Goal: Find specific page/section: Find specific page/section

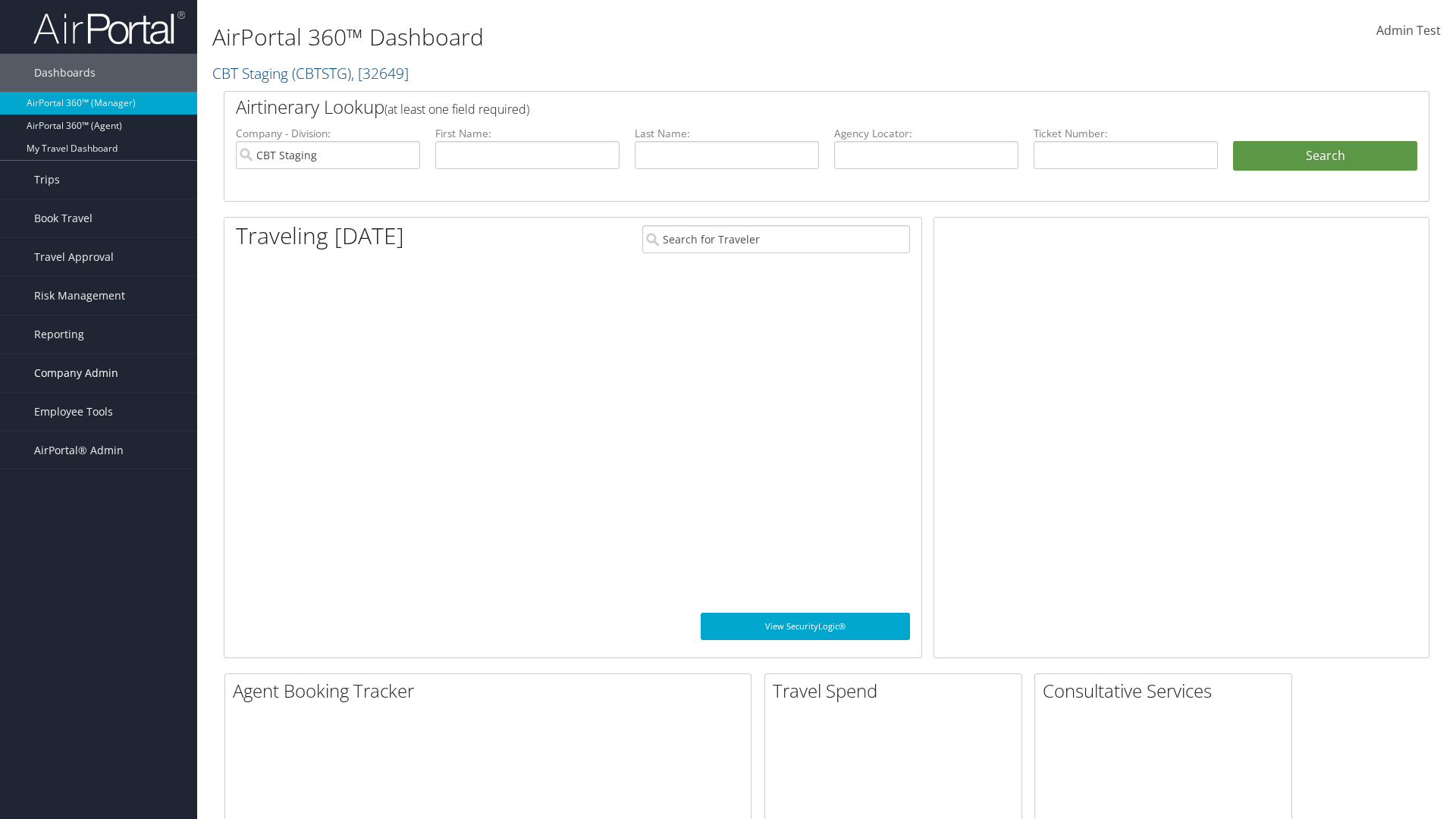
click at [98, 373] on span "Company Admin" at bounding box center [76, 373] width 84 height 38
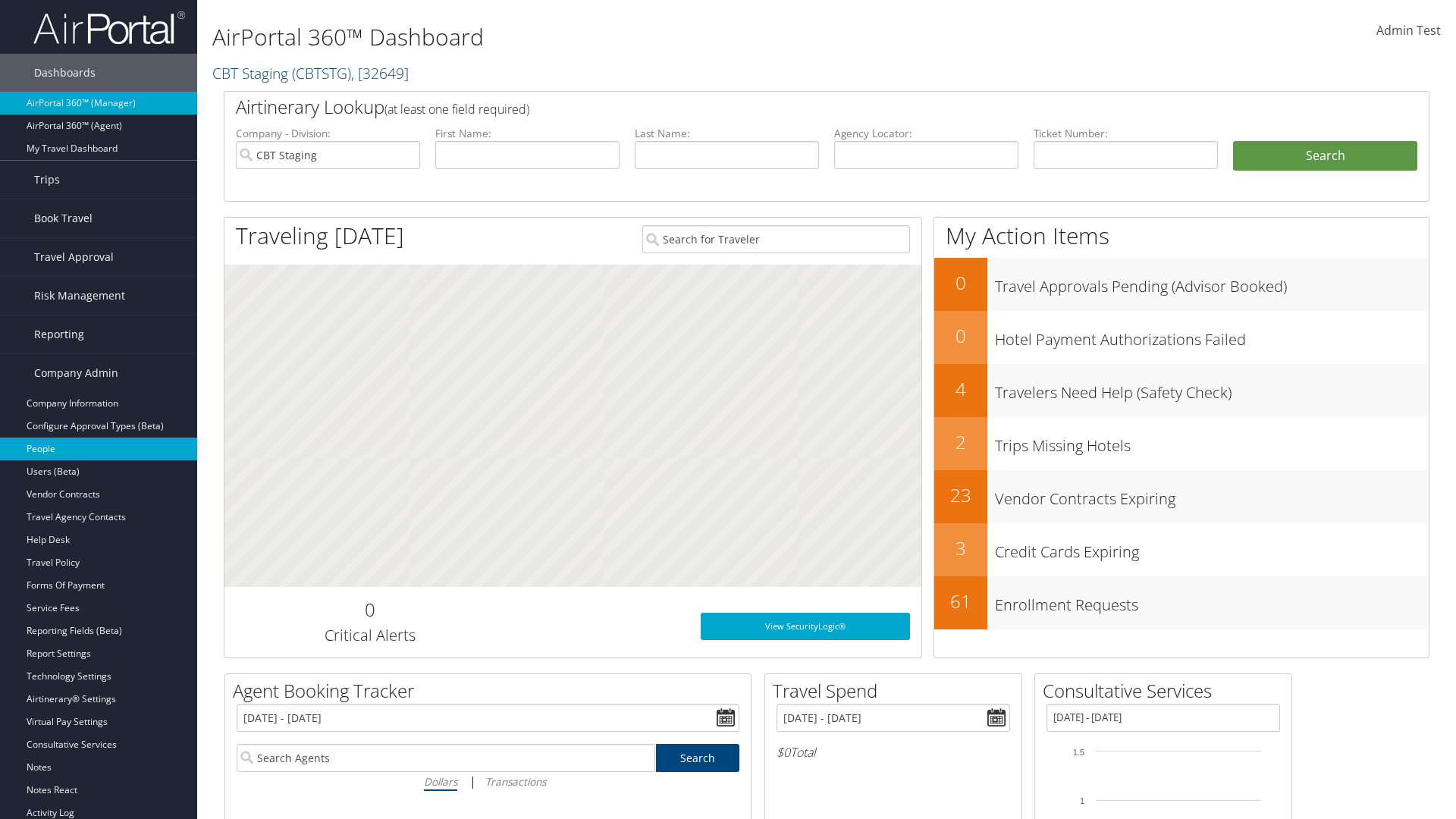
click at [98, 449] on link "People" at bounding box center [98, 449] width 197 height 23
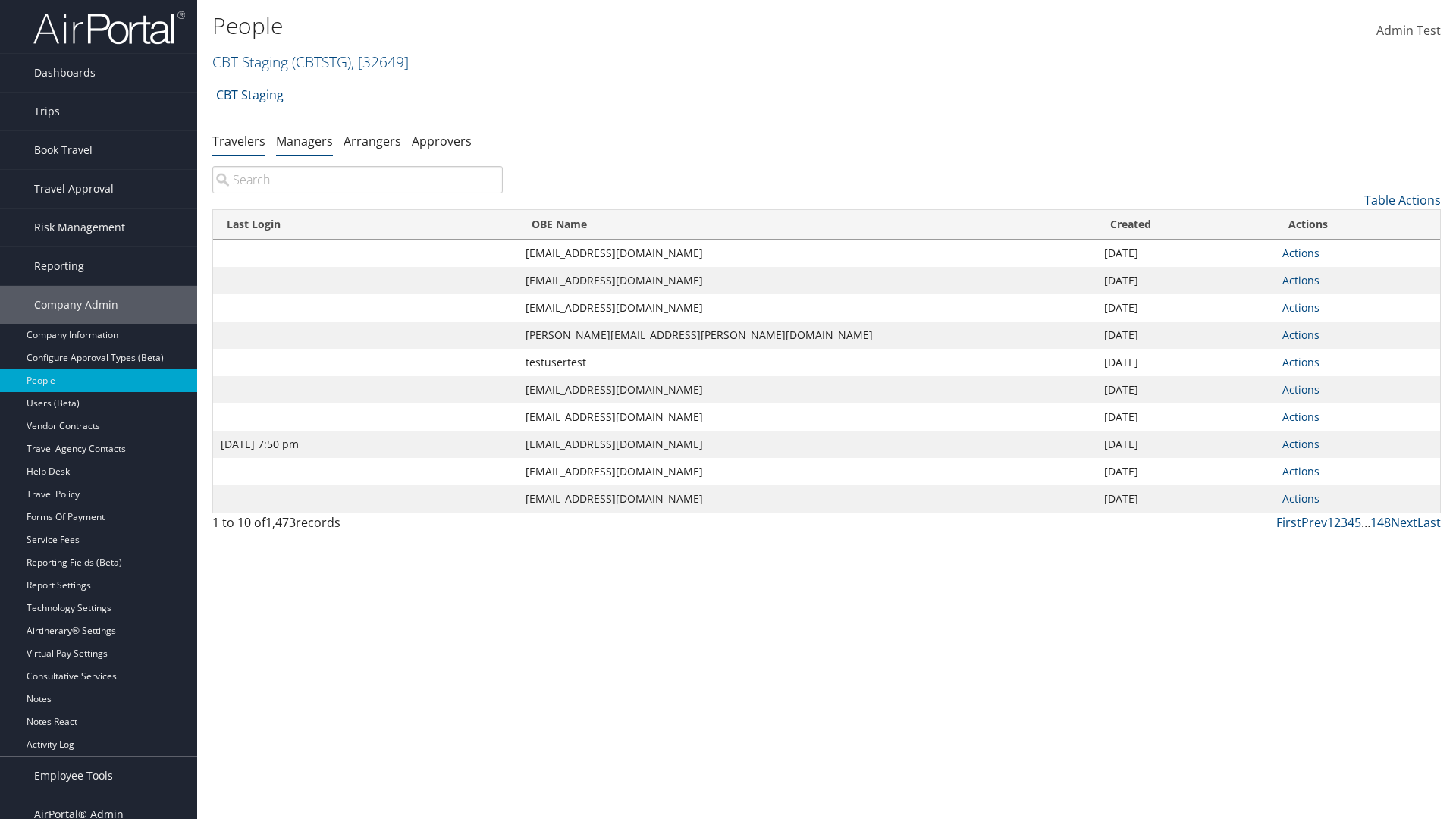
click at [304, 140] on link "Managers" at bounding box center [304, 141] width 57 height 17
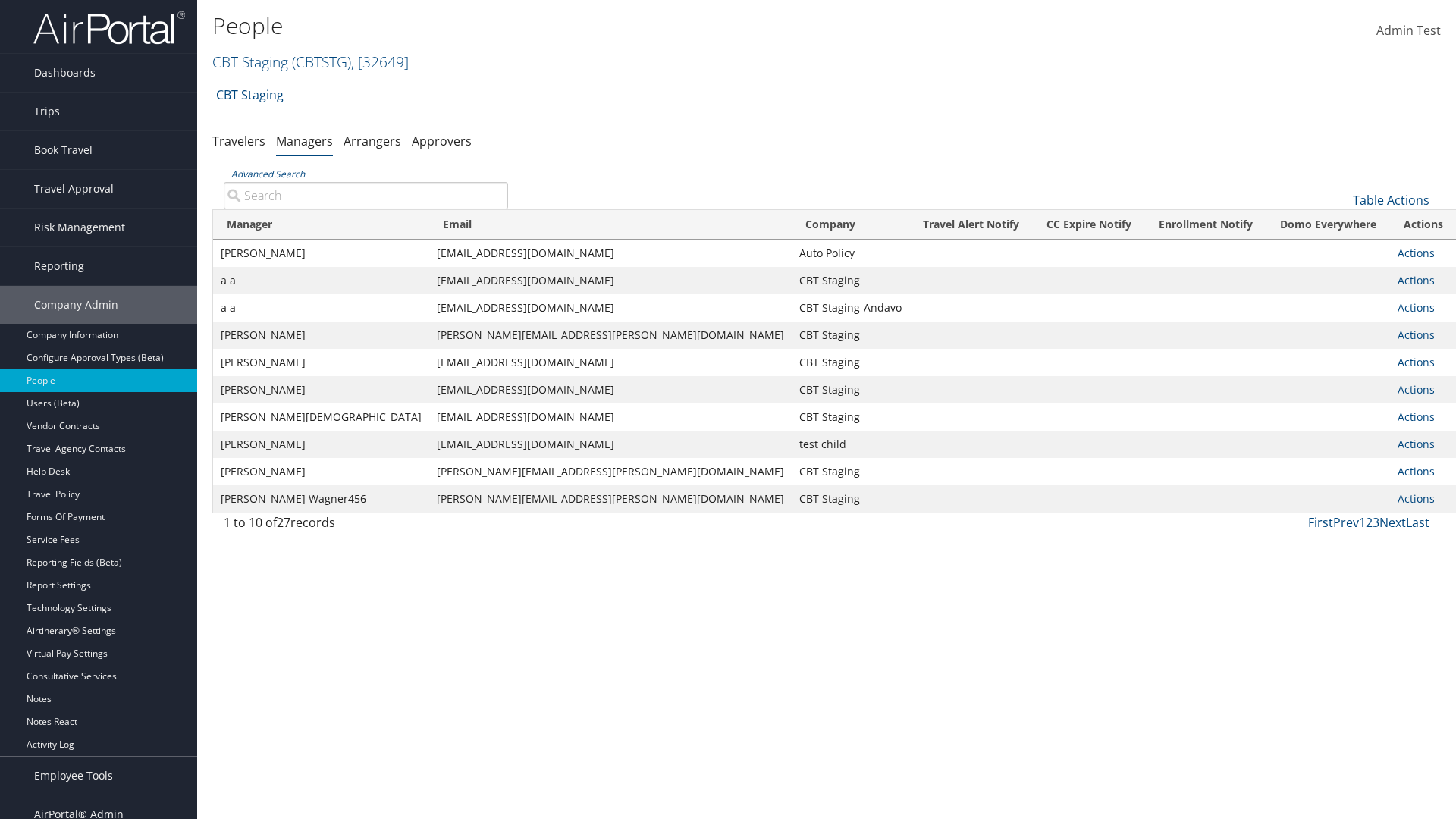
click at [366, 195] on input "Advanced Search" at bounding box center [366, 195] width 284 height 27
type input "Tulio Figarola"
click at [366, 195] on input "Tulio Figarola" at bounding box center [366, 195] width 284 height 27
type input "Non-existing Name"
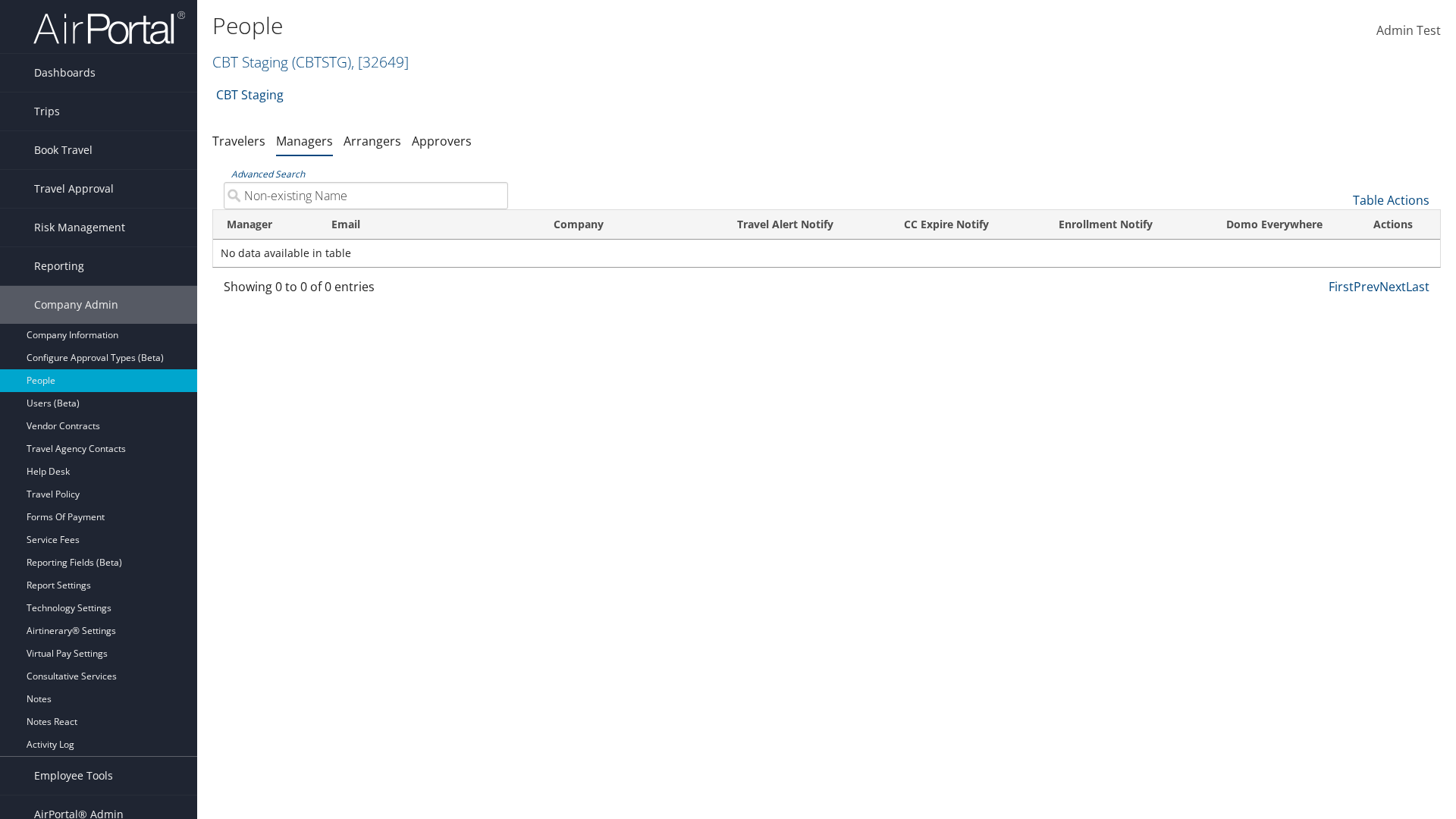
click at [366, 195] on input "Non-existing Name" at bounding box center [366, 195] width 284 height 27
type input "sarah_fig@test1240864.com"
